Goal: Use online tool/utility: Utilize a website feature to perform a specific function

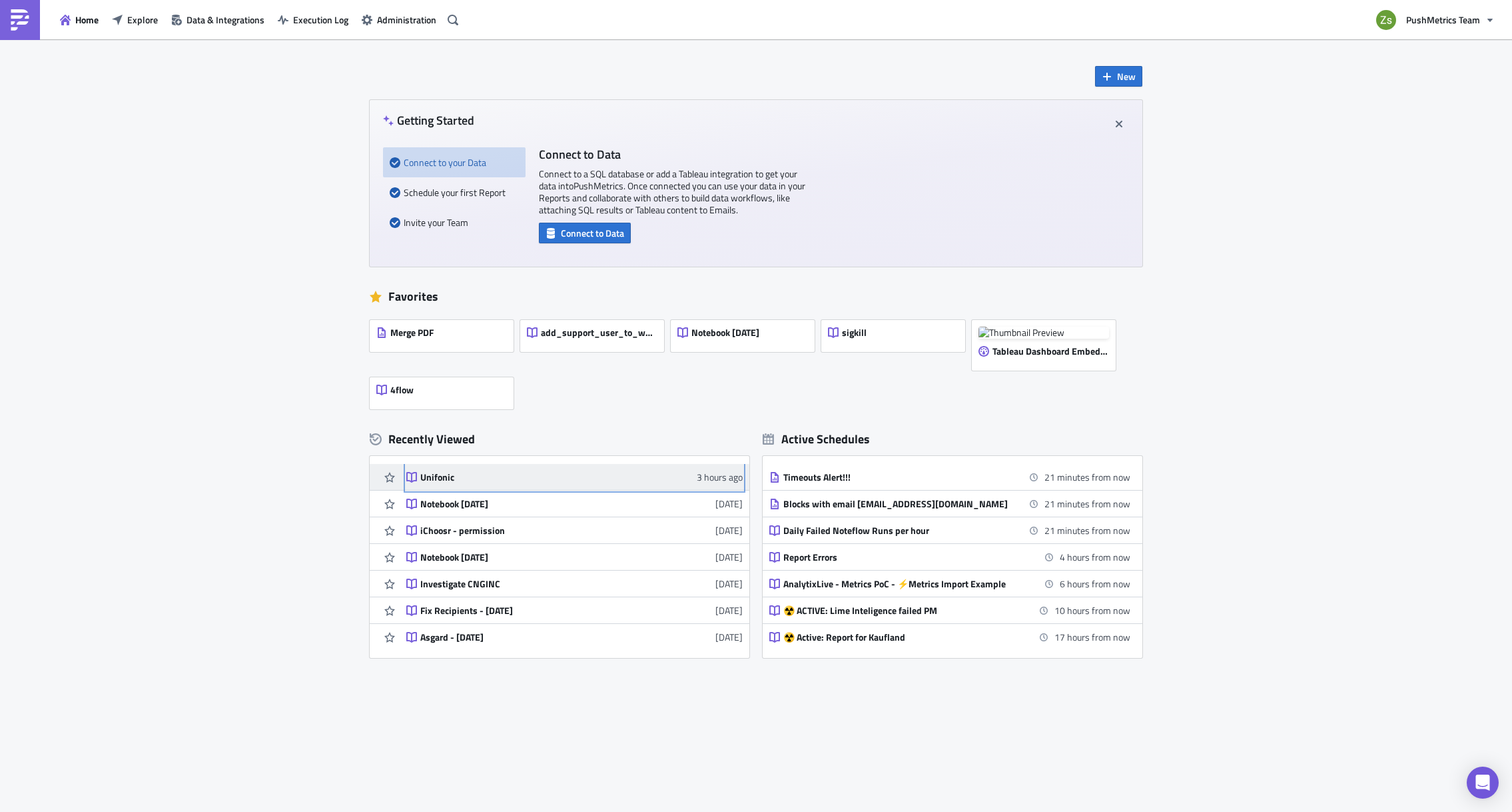
click at [439, 472] on div "Unifonic" at bounding box center [537, 477] width 233 height 12
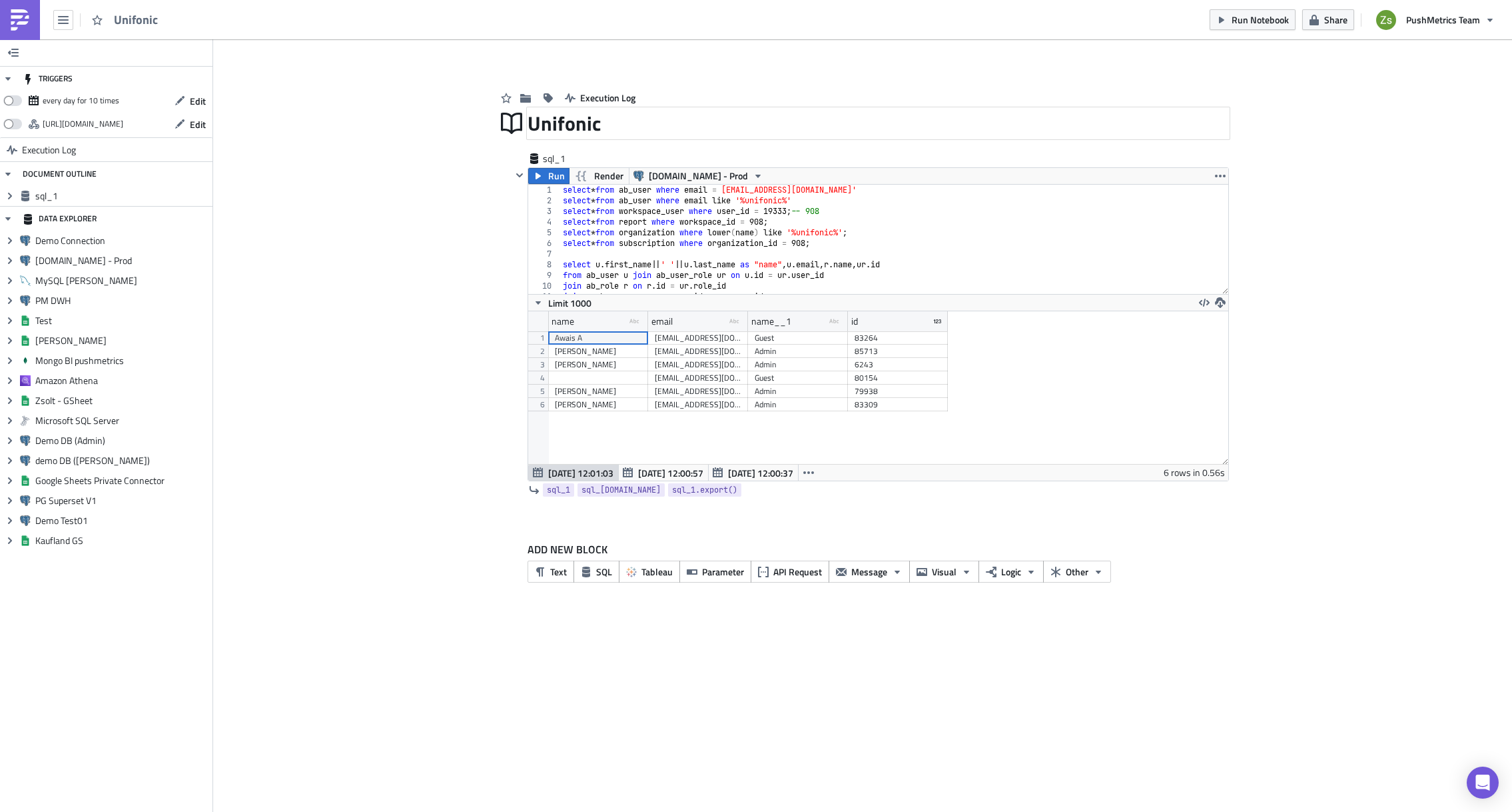
scroll to position [153, 699]
click at [859, 199] on div "select * from ab_user where email = [EMAIL_ADDRESS][DOMAIN_NAME]' select * from…" at bounding box center [890, 250] width 659 height 131
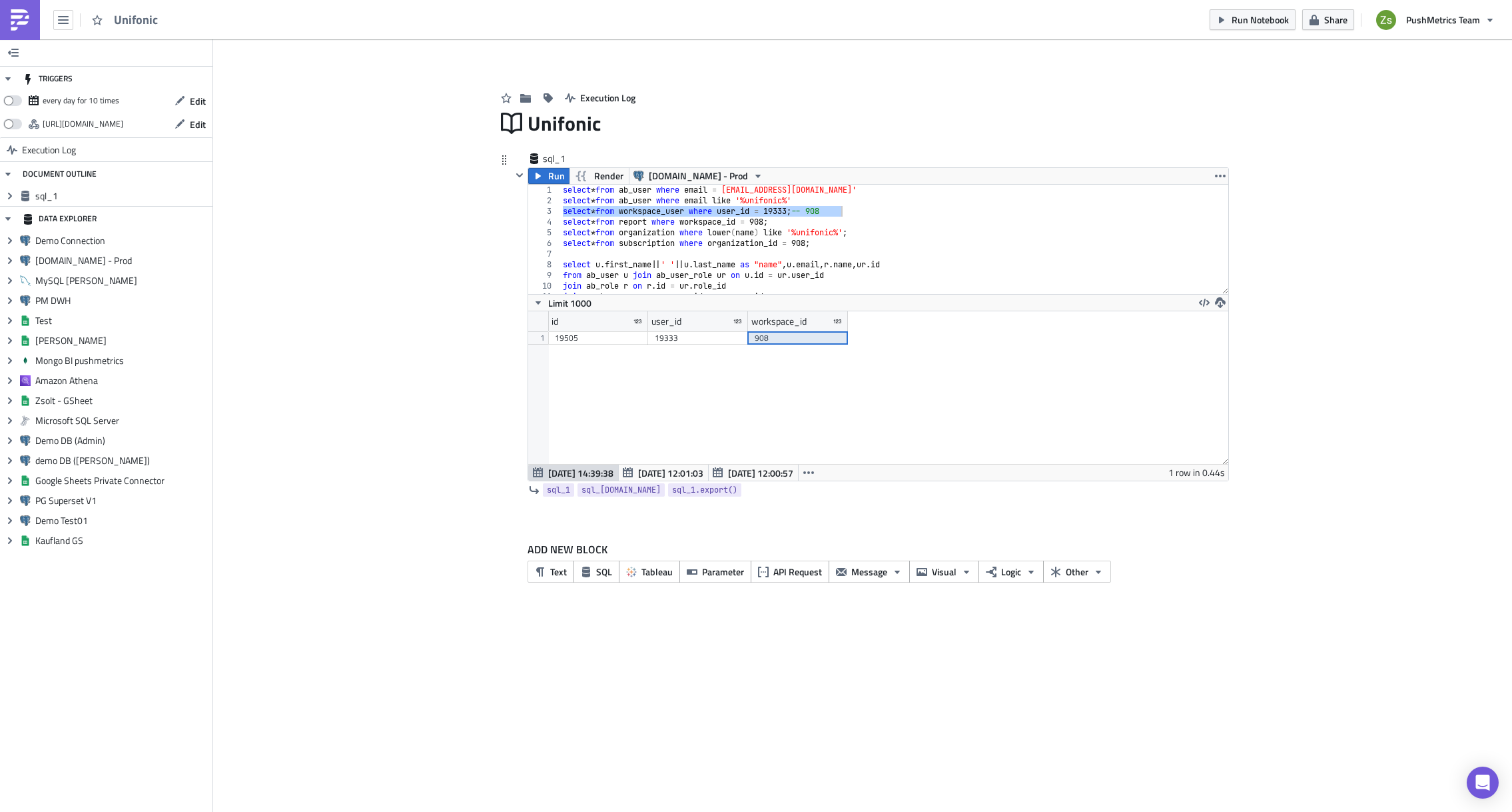
click at [822, 339] on div "908" at bounding box center [797, 338] width 86 height 14
click at [932, 211] on div "select * from ab_user where email = [EMAIL_ADDRESS][DOMAIN_NAME]' select * from…" at bounding box center [889, 239] width 658 height 109
click at [855, 263] on div "select * from ab_user where email = [EMAIL_ADDRESS][DOMAIN_NAME]' select * from…" at bounding box center [890, 250] width 659 height 131
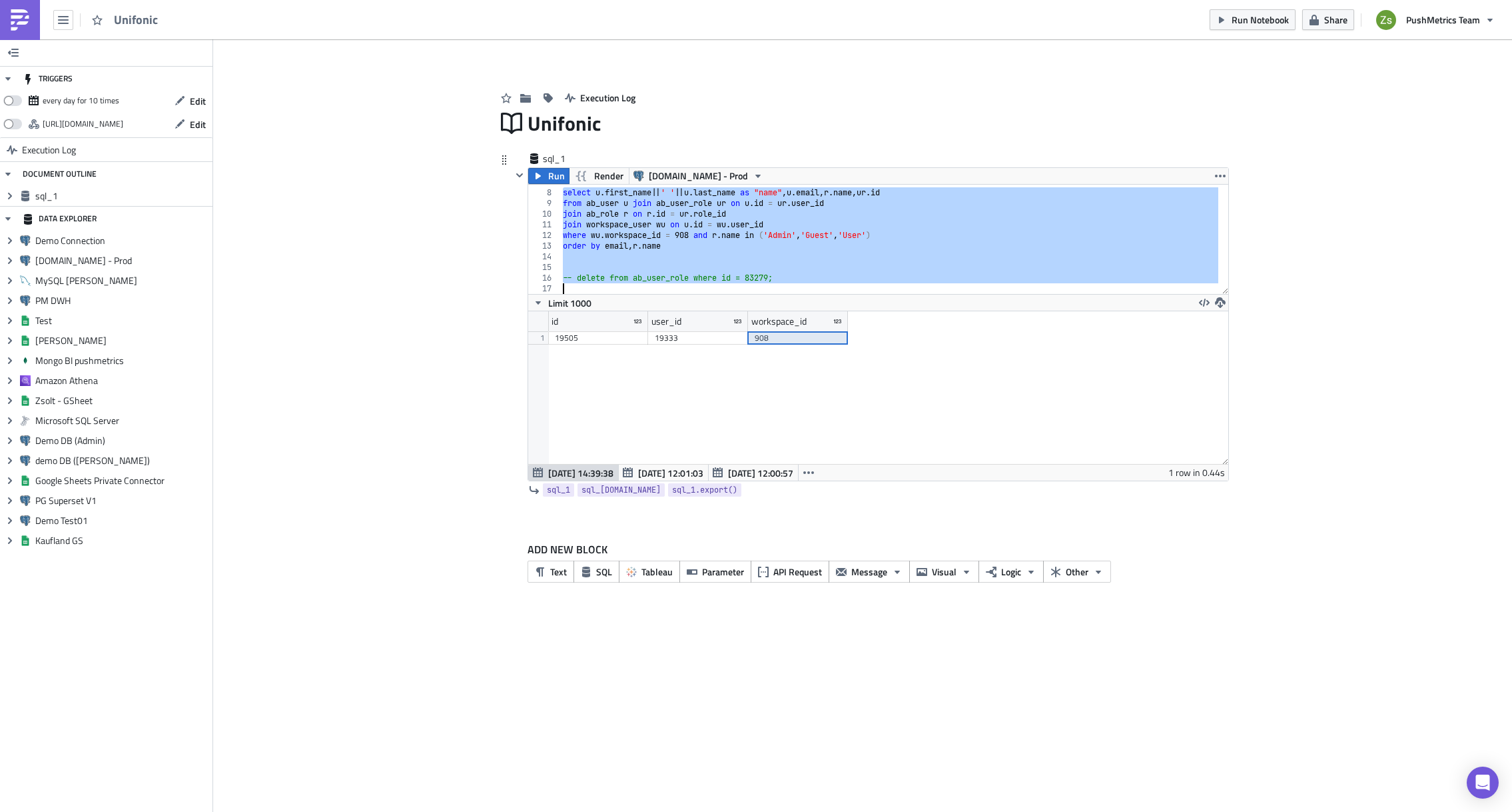
scroll to position [72, 0]
type textarea "-- delete from ab_user_role where id = 83279;"
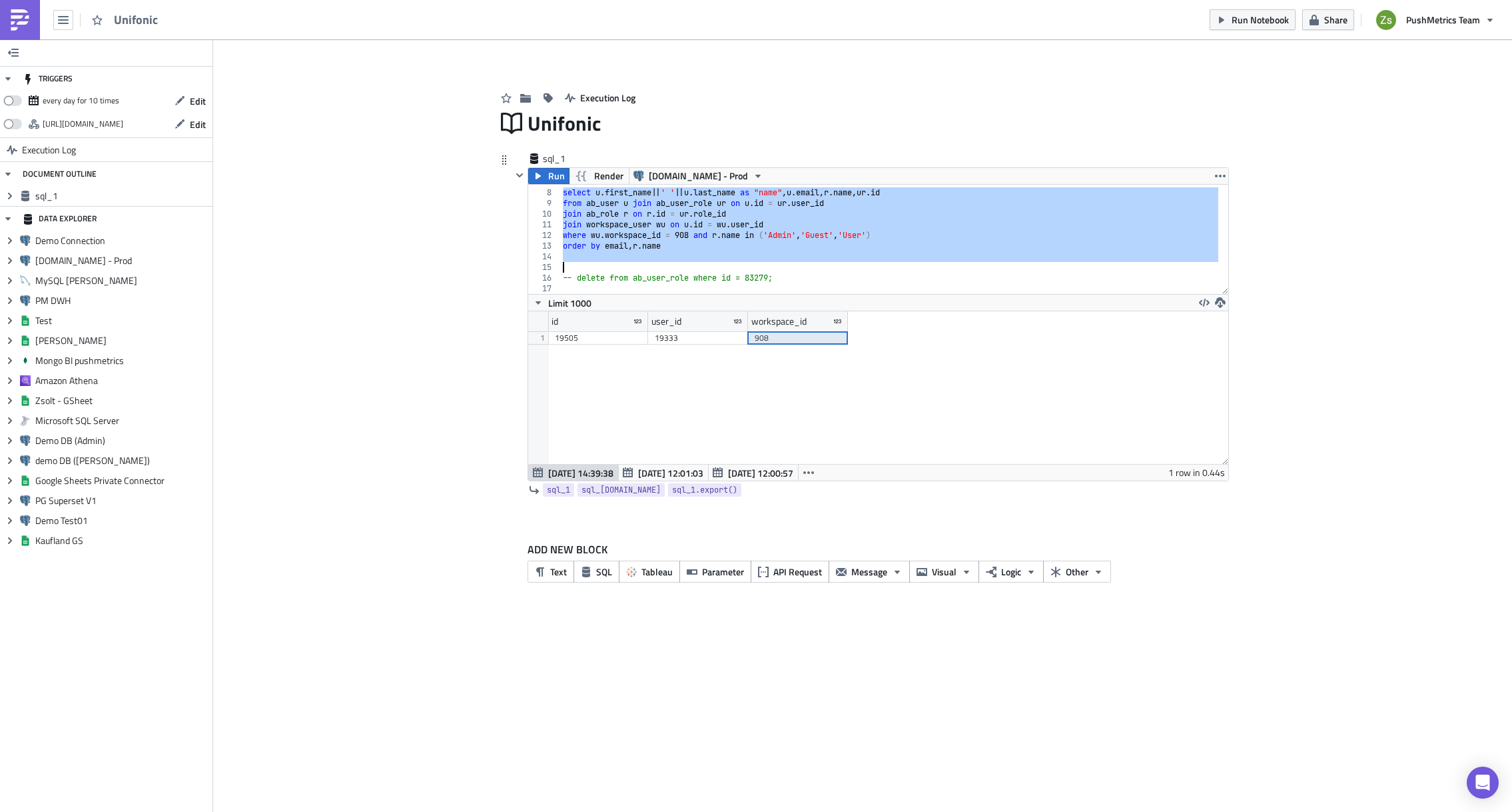
type textarea "order by email, [DOMAIN_NAME]"
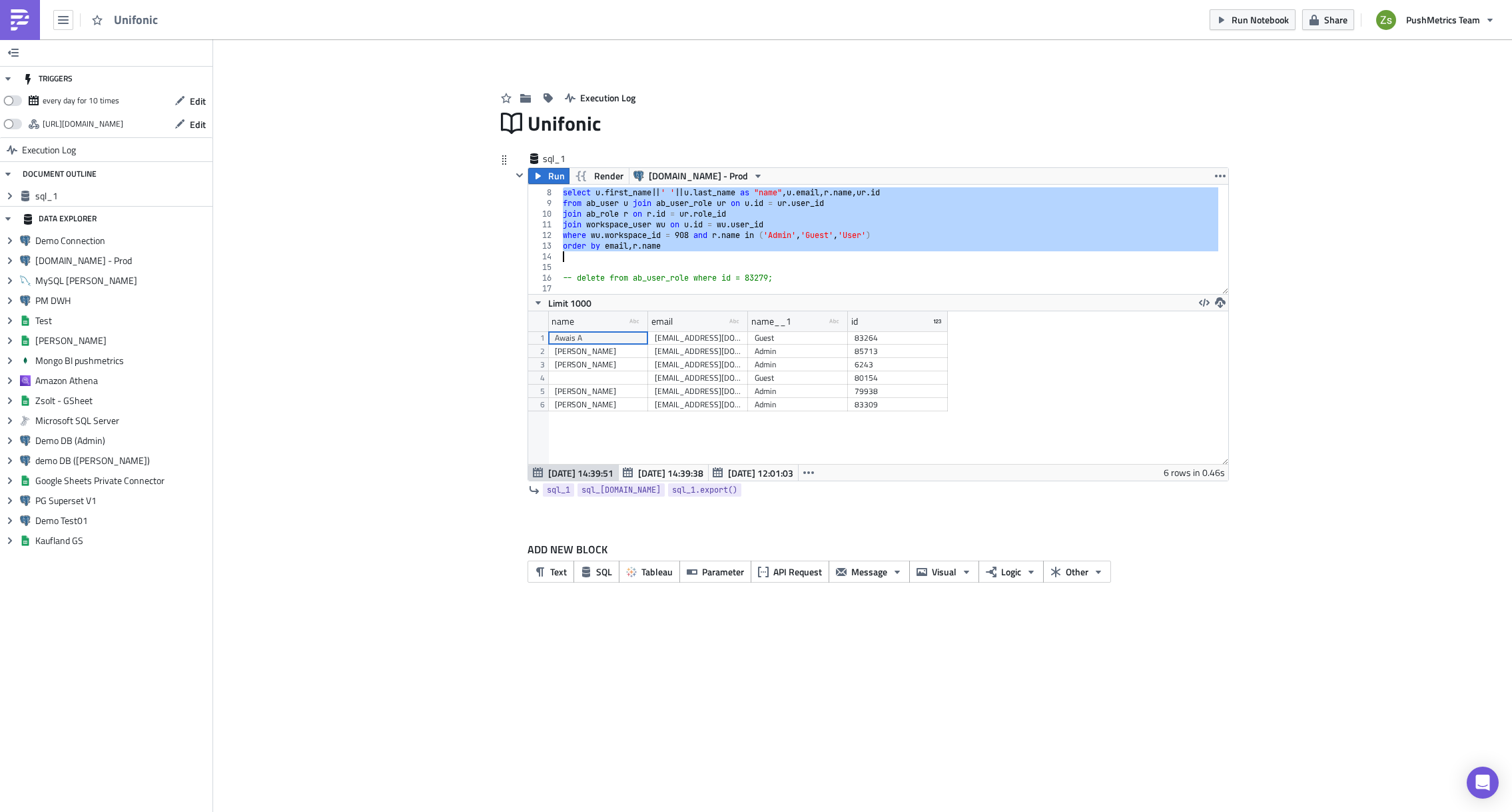
scroll to position [153, 699]
click at [669, 466] on span "[DATE] 14:39:38" at bounding box center [671, 472] width 65 height 14
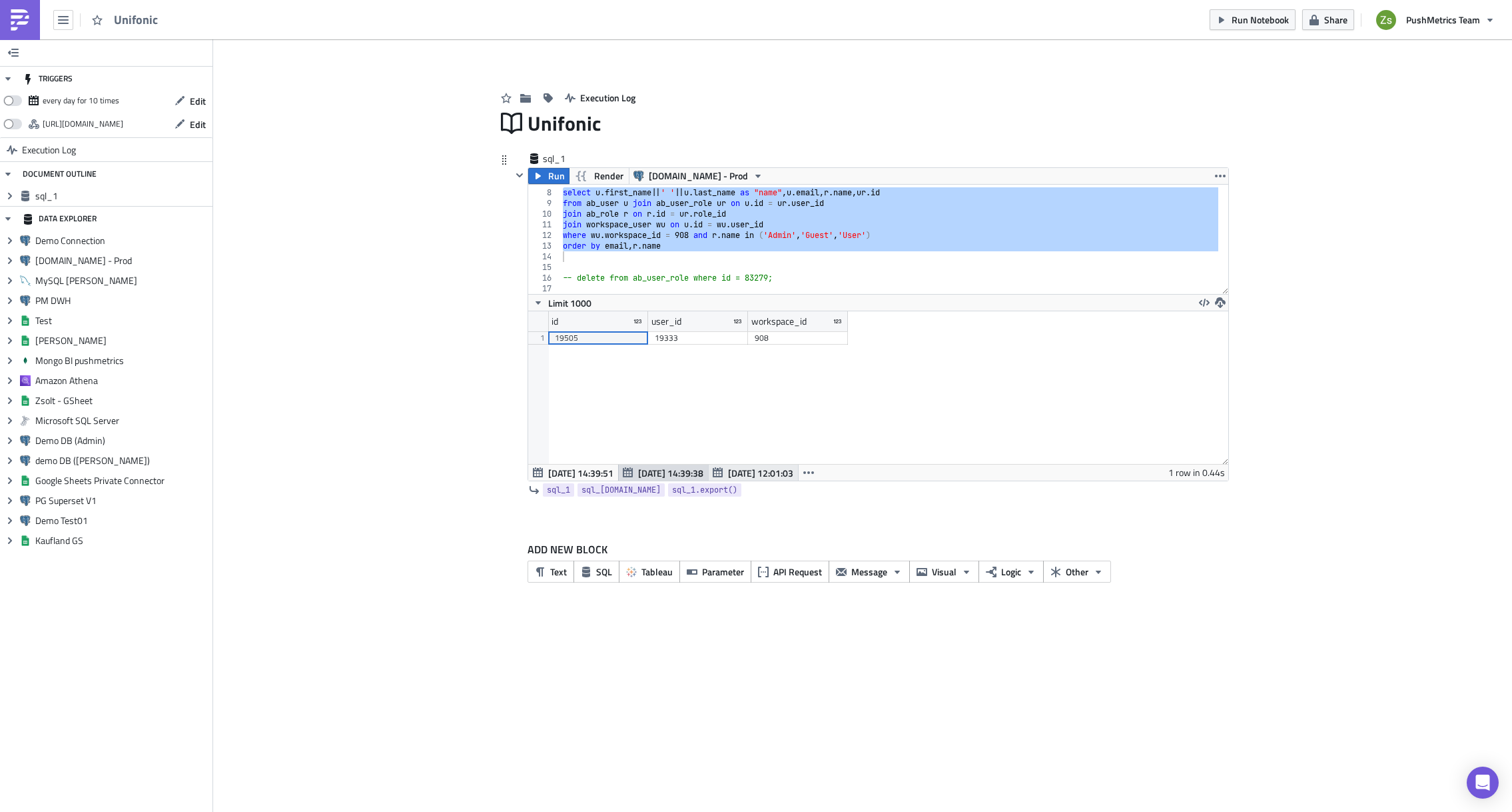
click at [750, 475] on span "[DATE] 12:01:03" at bounding box center [761, 472] width 65 height 14
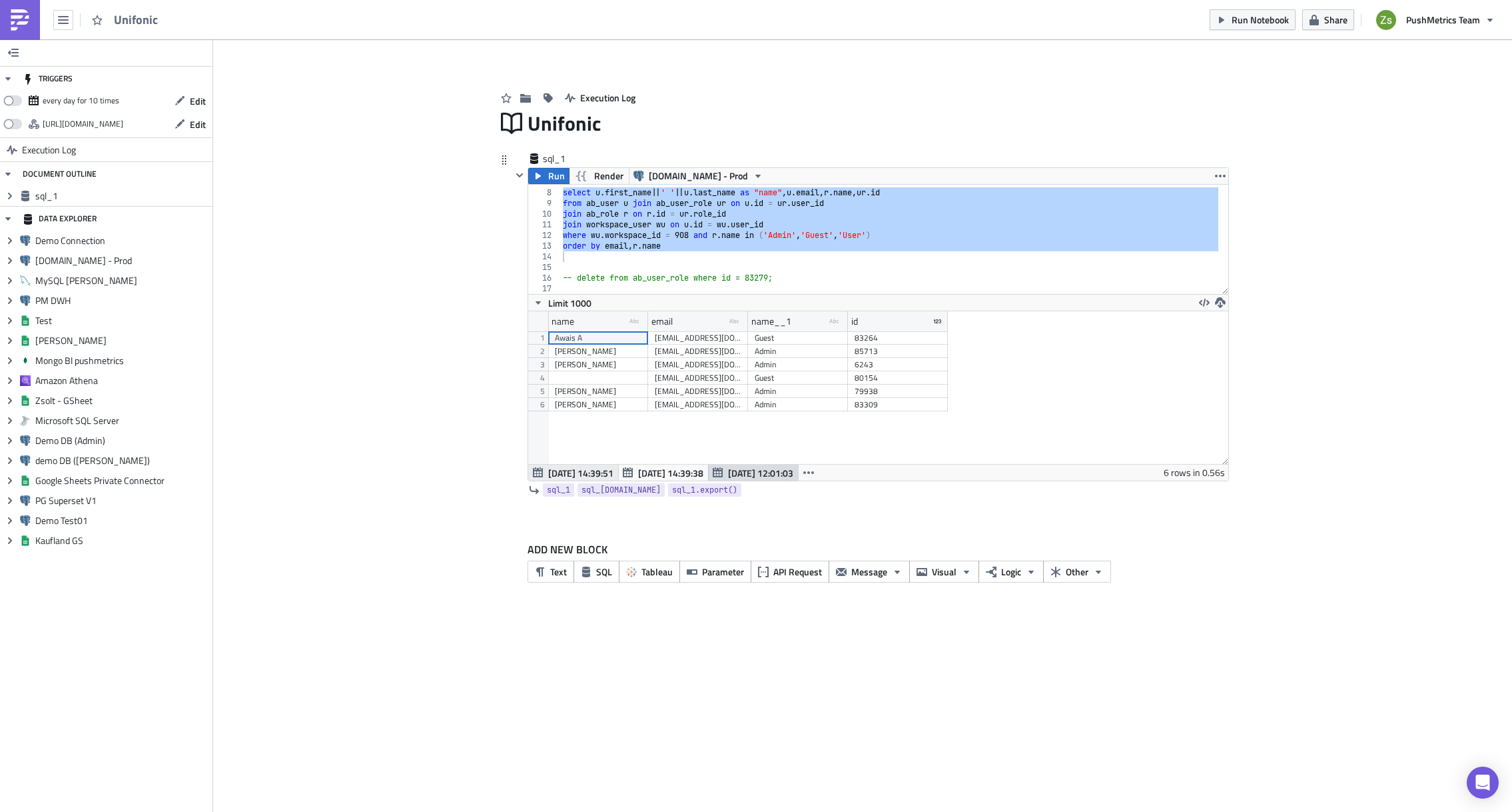
click at [588, 470] on span "[DATE] 14:39:51" at bounding box center [581, 472] width 65 height 14
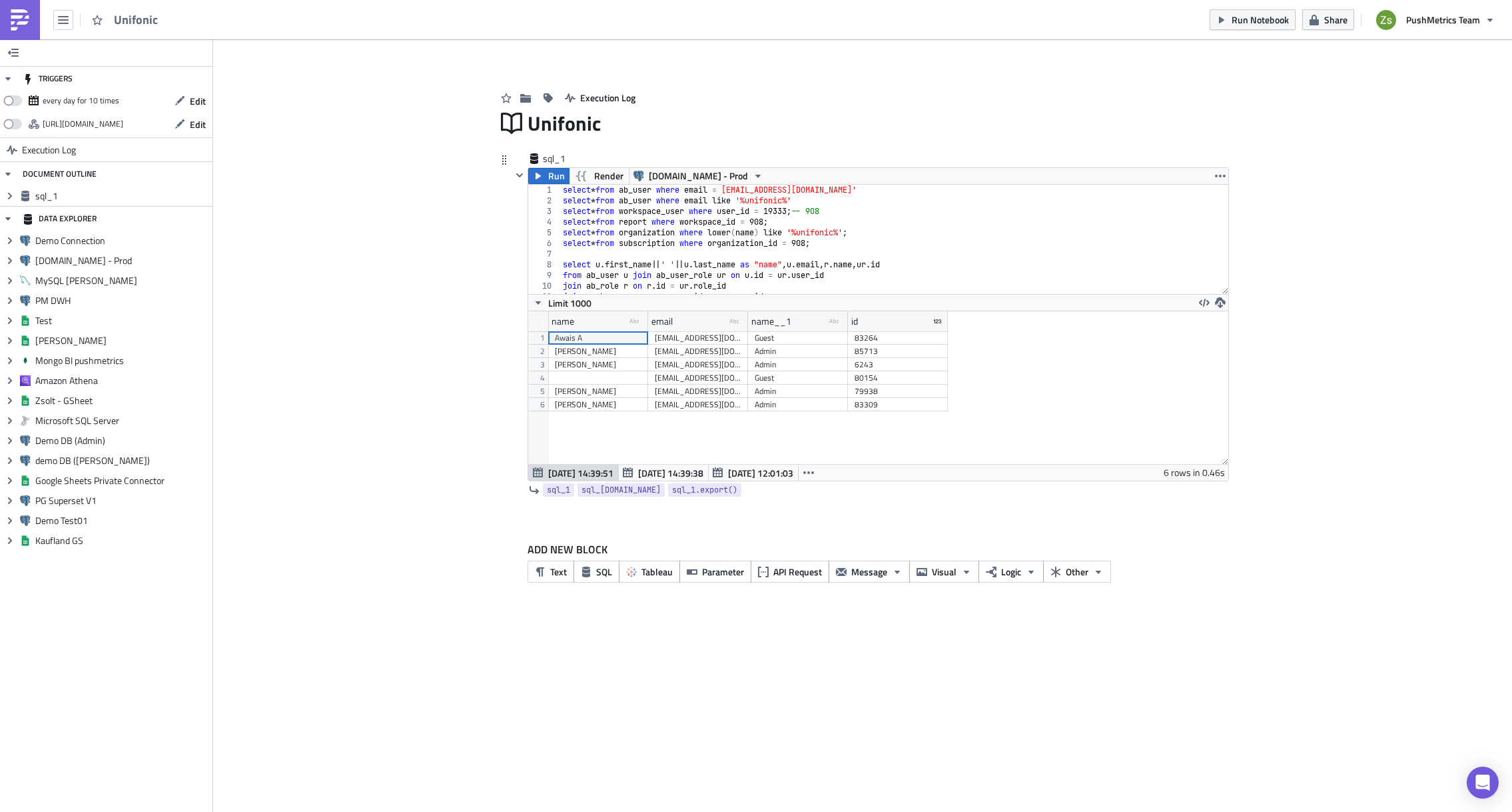
scroll to position [40, 0]
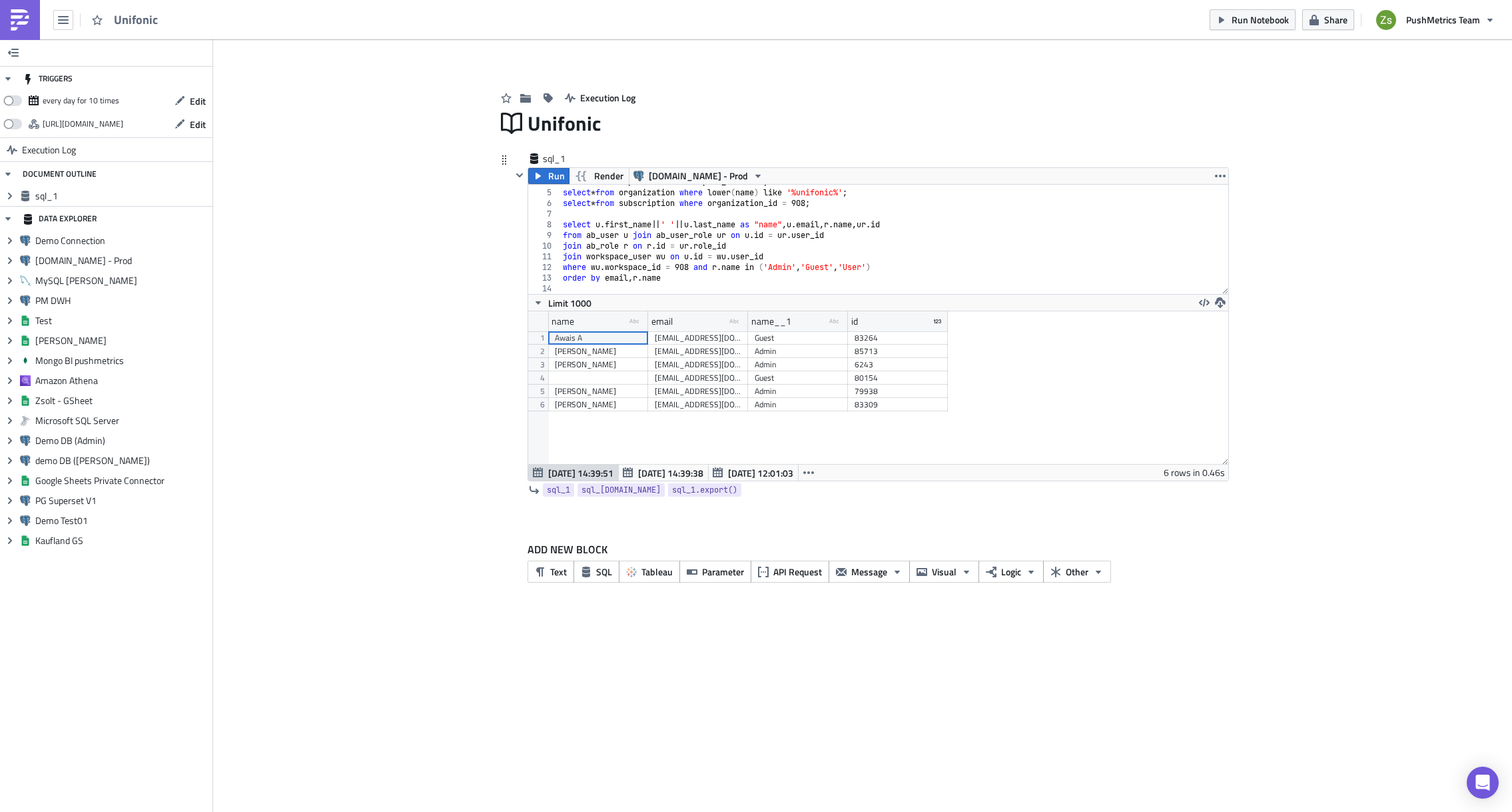
click at [945, 222] on div "select * from report where workspace_id = 908 ; select * from organization wher…" at bounding box center [890, 242] width 659 height 131
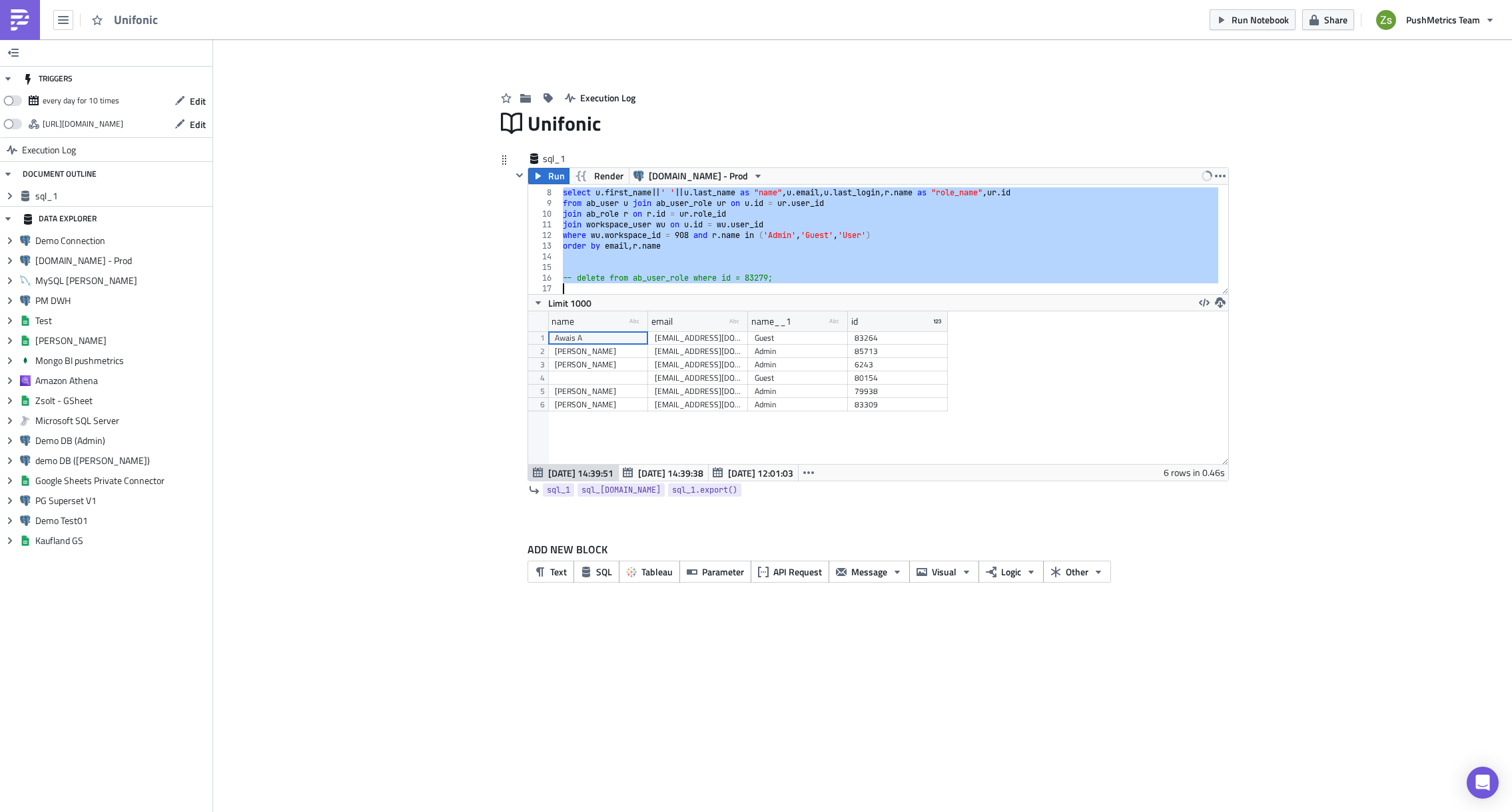
scroll to position [72, 0]
type textarea "-- delete from ab_user_role where id = 83279;"
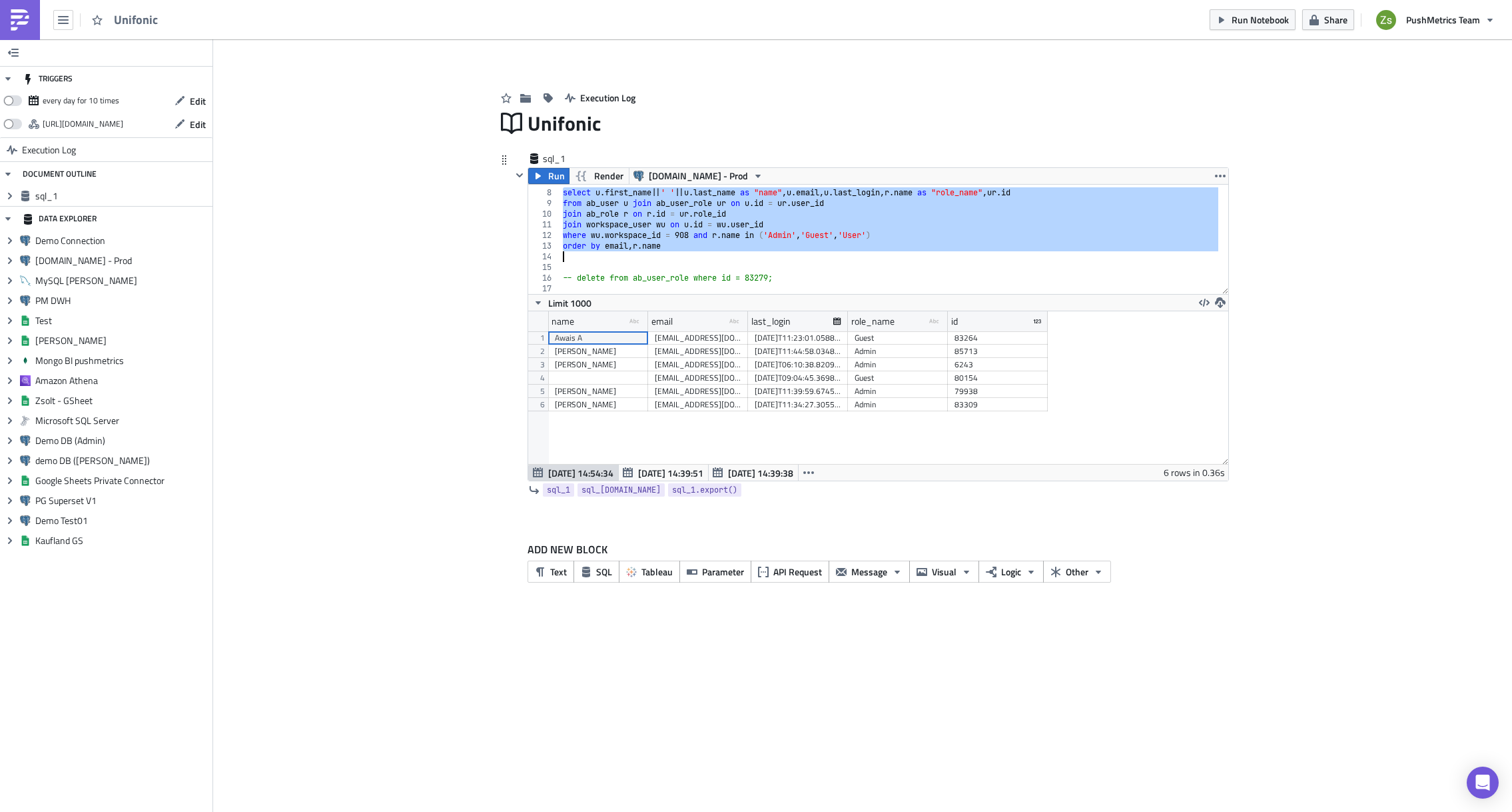
scroll to position [153, 699]
drag, startPoint x: 847, startPoint y: 326, endPoint x: 949, endPoint y: 324, distance: 102.0
click at [949, 324] on div at bounding box center [949, 322] width 2 height 21
type textarea "order by email, [DOMAIN_NAME]"
